Goal: Information Seeking & Learning: Check status

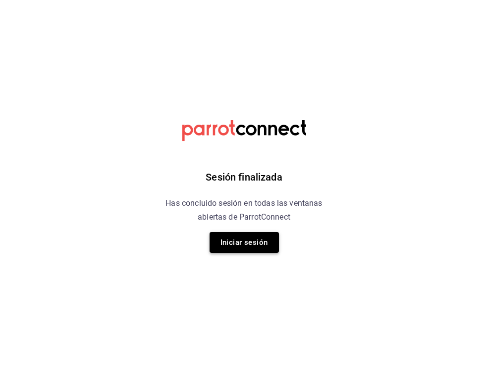
click at [236, 243] on button "Iniciar sesión" at bounding box center [243, 242] width 69 height 21
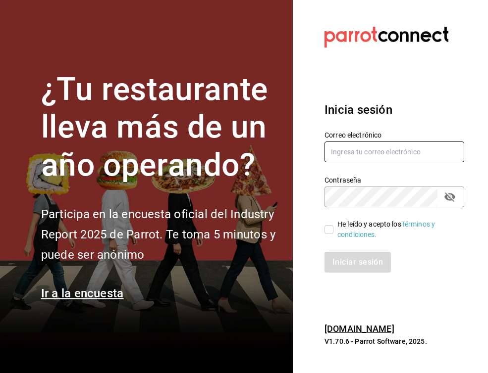
click at [367, 154] on input "text" at bounding box center [394, 152] width 140 height 21
type input "mcalderon@suo.mx"
click at [329, 233] on input "He leído y acepto los Términos y condiciones." at bounding box center [328, 229] width 9 height 9
checkbox input "true"
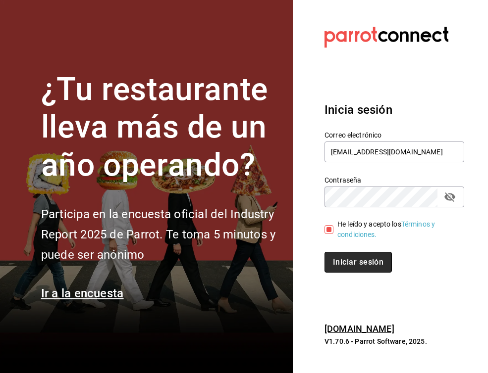
click at [340, 264] on button "Iniciar sesión" at bounding box center [357, 262] width 67 height 21
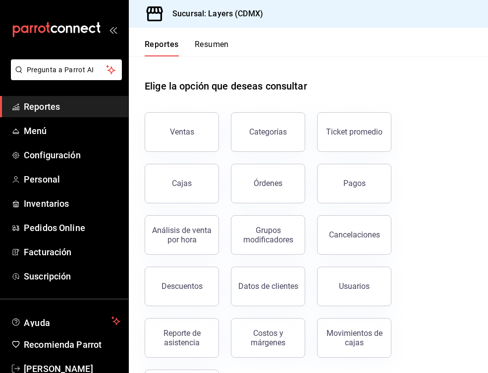
click at [194, 128] on button "Ventas" at bounding box center [182, 132] width 74 height 40
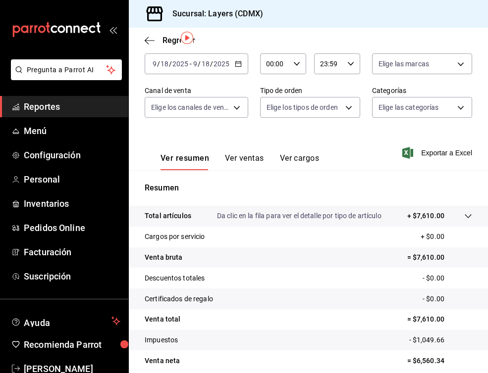
scroll to position [80, 0]
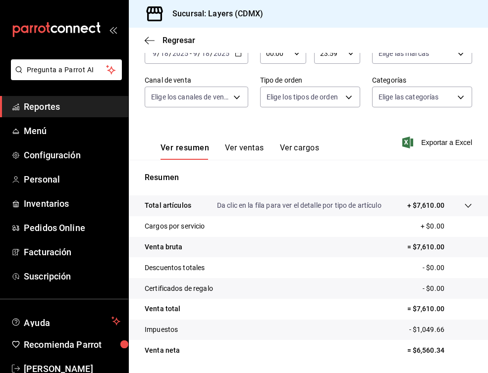
click at [463, 203] on div at bounding box center [458, 206] width 28 height 10
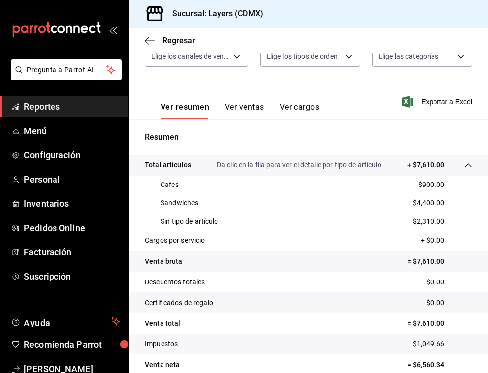
scroll to position [121, 0]
click at [475, 166] on tr "Total artículos Da clic en la fila para ver el detalle por tipo de artículo + $…" at bounding box center [308, 164] width 359 height 21
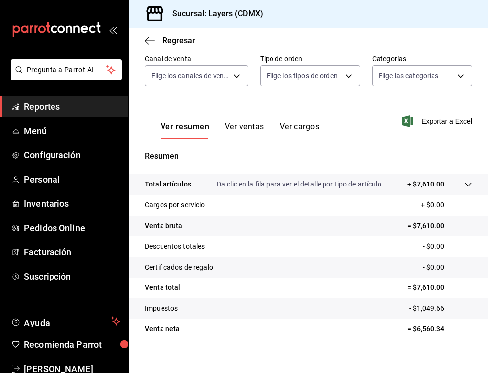
scroll to position [99, 0]
